Goal: Information Seeking & Learning: Learn about a topic

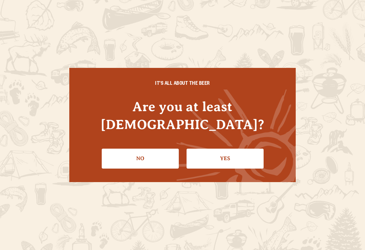
click at [235, 149] on link "Yes" at bounding box center [225, 159] width 77 height 20
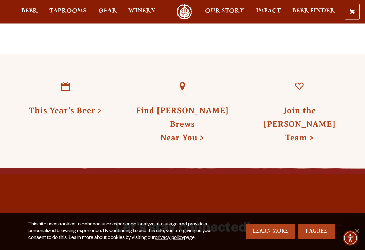
scroll to position [1538, 0]
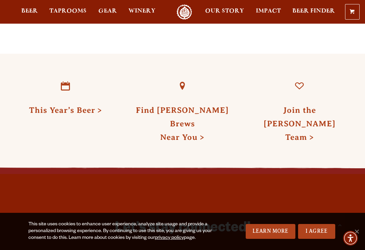
click at [315, 238] on link "I Agree" at bounding box center [316, 231] width 37 height 15
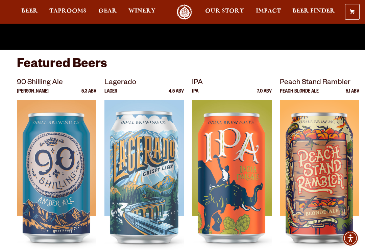
scroll to position [0, 0]
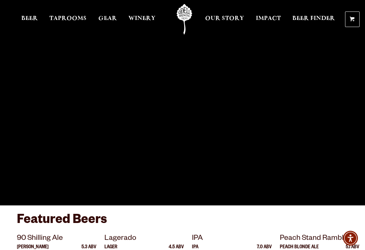
click at [73, 18] on span "Taprooms" at bounding box center [67, 18] width 37 height 5
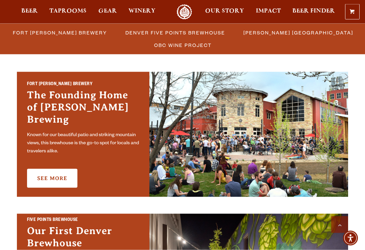
scroll to position [195, 0]
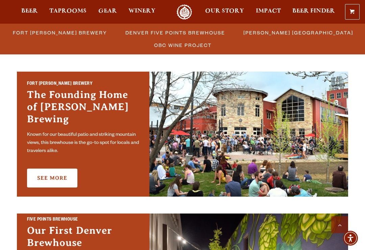
click at [52, 169] on link "See More" at bounding box center [52, 178] width 50 height 19
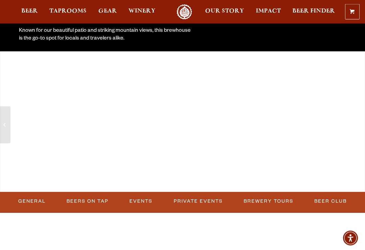
scroll to position [158, 0]
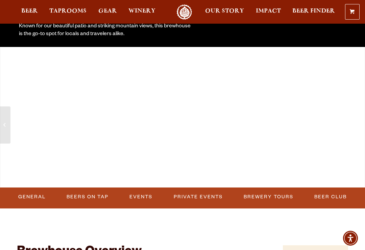
click at [142, 196] on link "Events" at bounding box center [141, 197] width 28 height 16
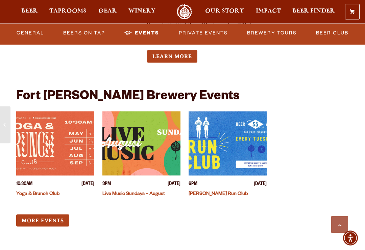
scroll to position [2742, 0]
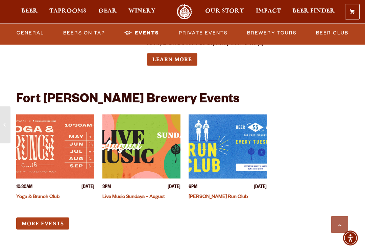
click at [141, 163] on img "View event details" at bounding box center [141, 147] width 78 height 64
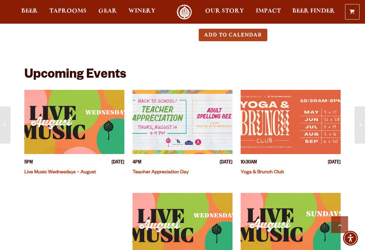
scroll to position [183, 0]
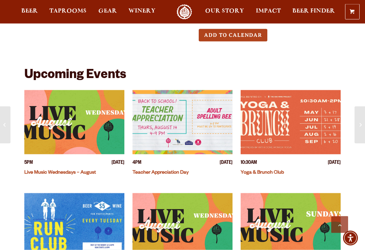
click at [61, 132] on img "View event details" at bounding box center [74, 122] width 100 height 64
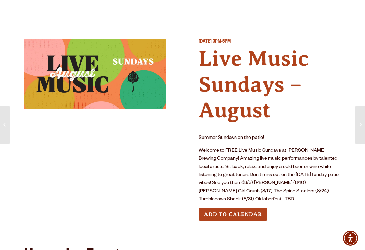
scroll to position [5, 0]
